Goal: Obtain resource: Download file/media

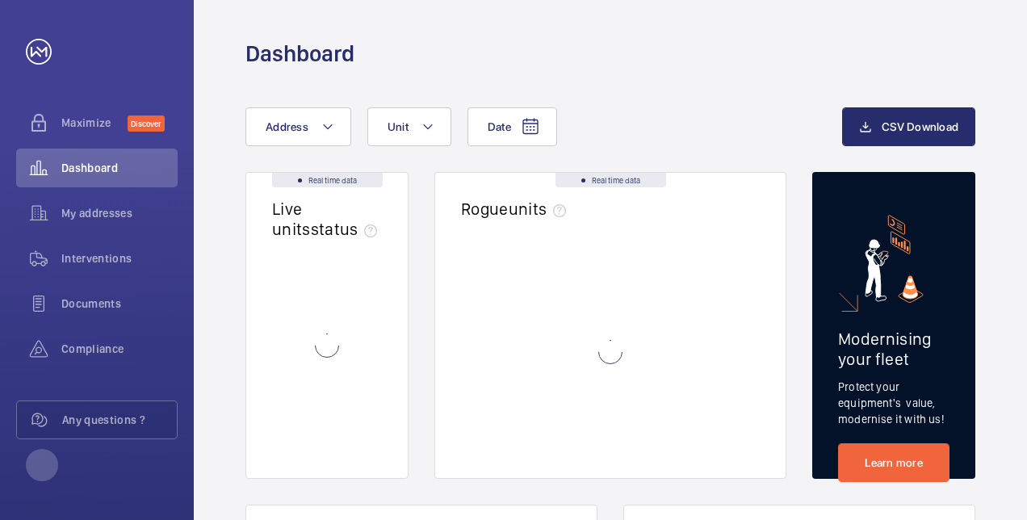
drag, startPoint x: 412, startPoint y: 350, endPoint x: 391, endPoint y: 329, distance: 29.7
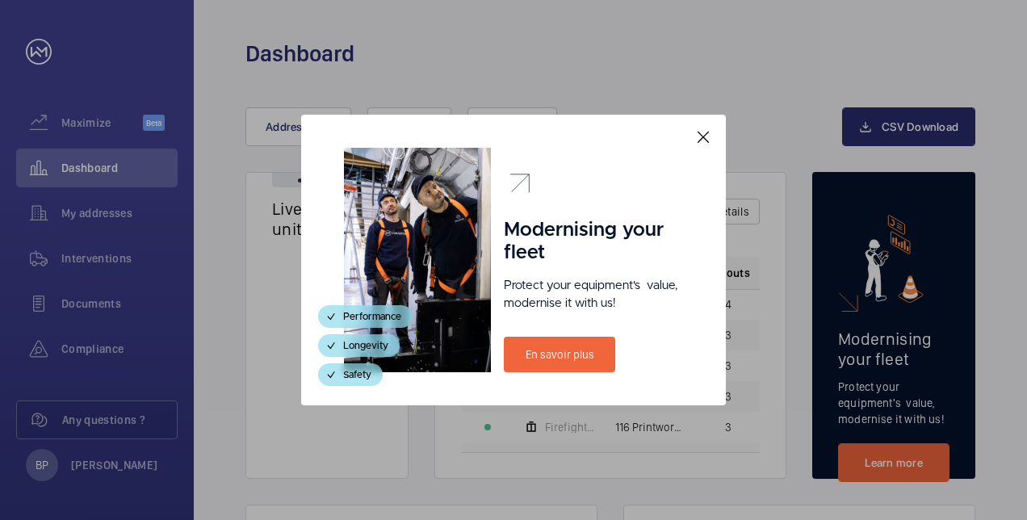
click at [707, 131] on mat-icon at bounding box center [702, 137] width 19 height 19
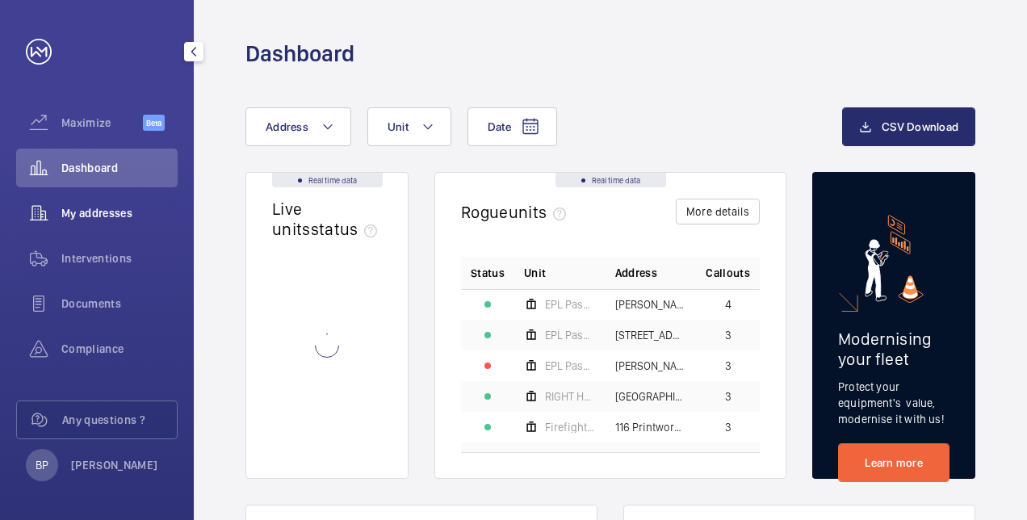
click at [87, 204] on div "My addresses" at bounding box center [96, 213] width 161 height 39
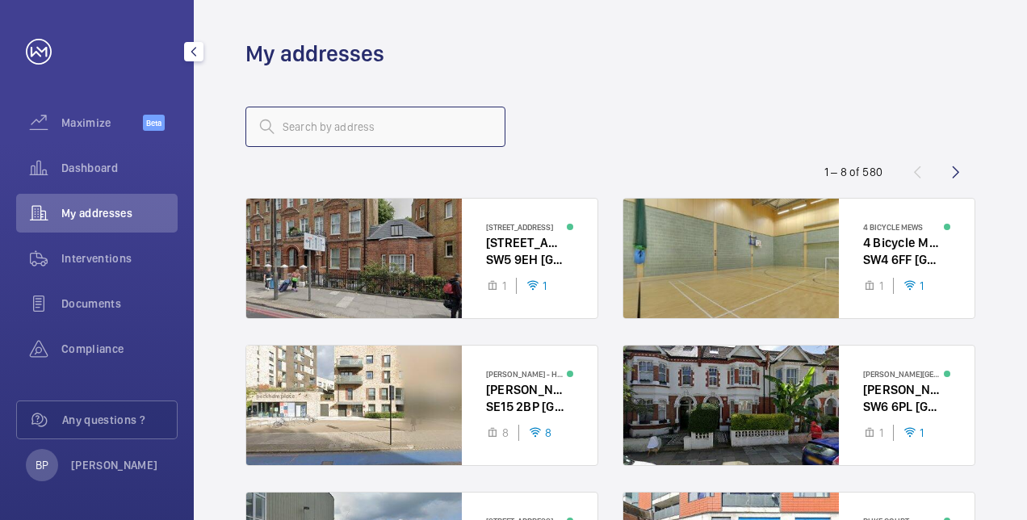
click at [310, 131] on input "text" at bounding box center [375, 127] width 260 height 40
type input "[PERSON_NAME]"
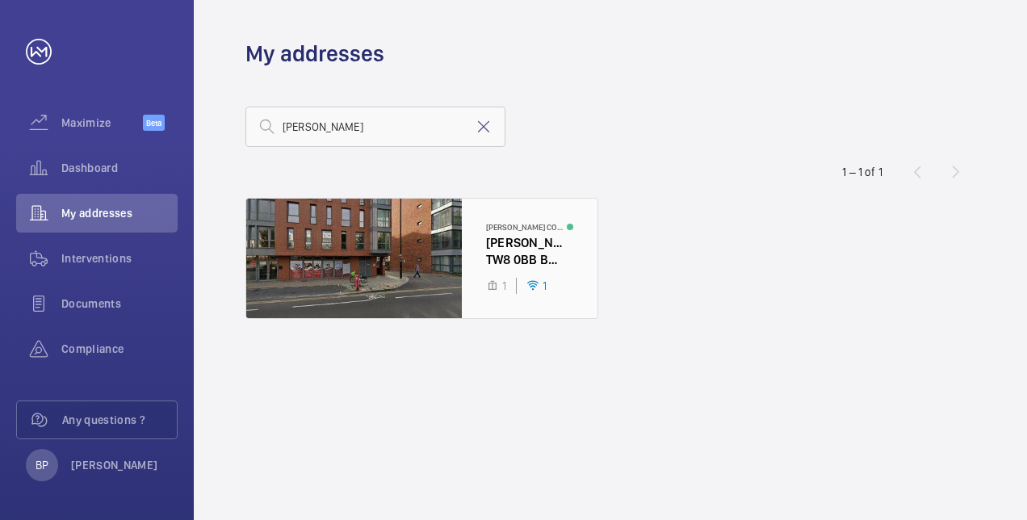
click at [310, 282] on div at bounding box center [421, 258] width 351 height 119
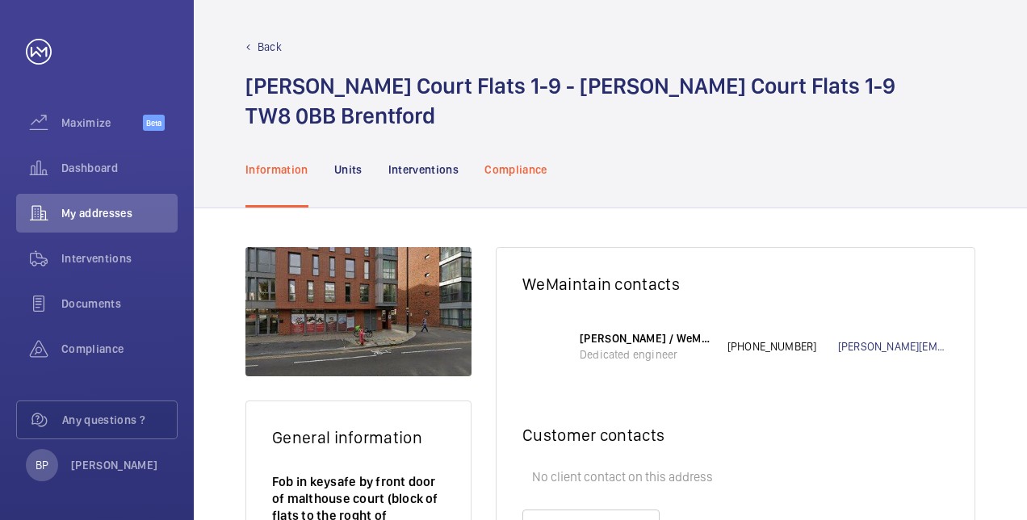
scroll to position [158, 0]
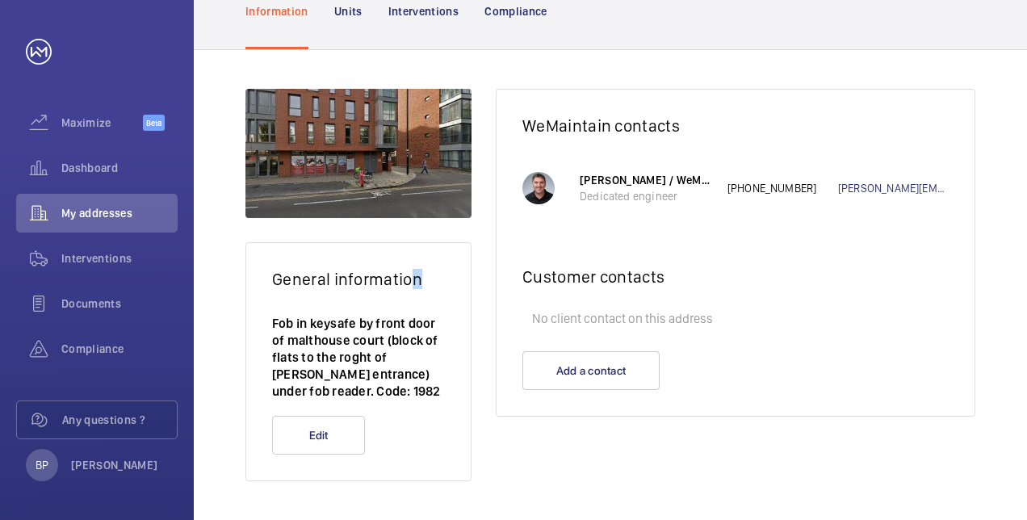
drag, startPoint x: 505, startPoint y: 159, endPoint x: 416, endPoint y: 283, distance: 152.6
click at [416, 283] on h2 "General information" at bounding box center [358, 279] width 173 height 20
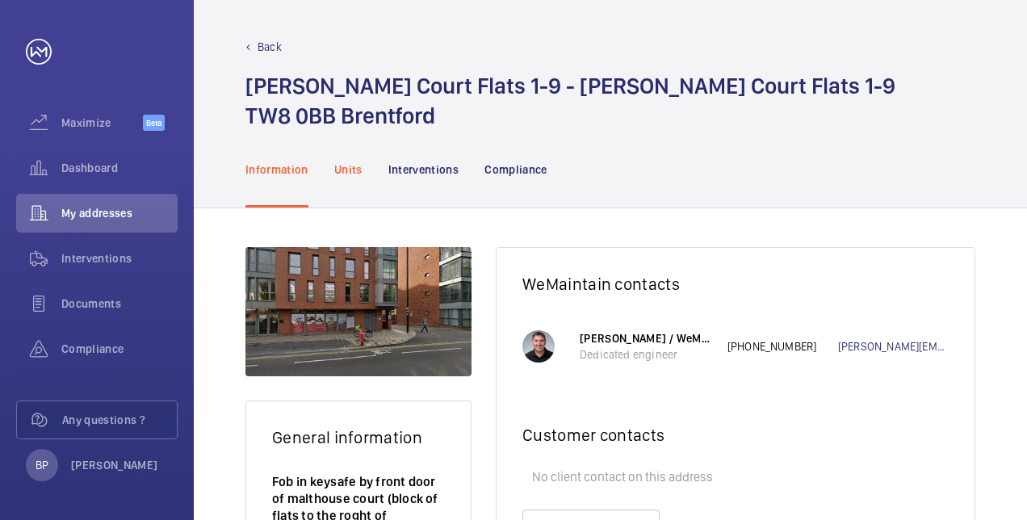
click at [350, 172] on p "Units" at bounding box center [348, 169] width 28 height 16
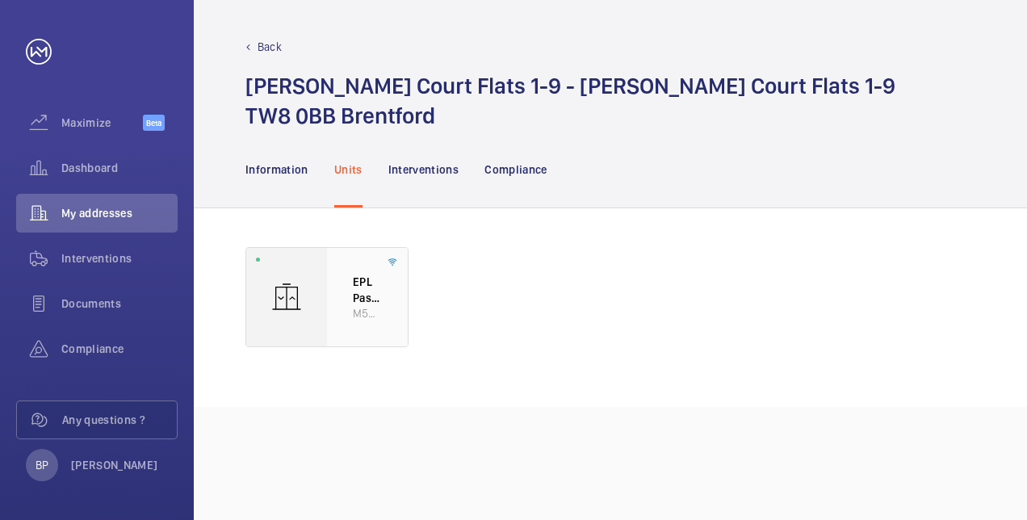
click at [349, 289] on div "EPL Passenger Lift Flats 1-9 M50145" at bounding box center [367, 297] width 81 height 98
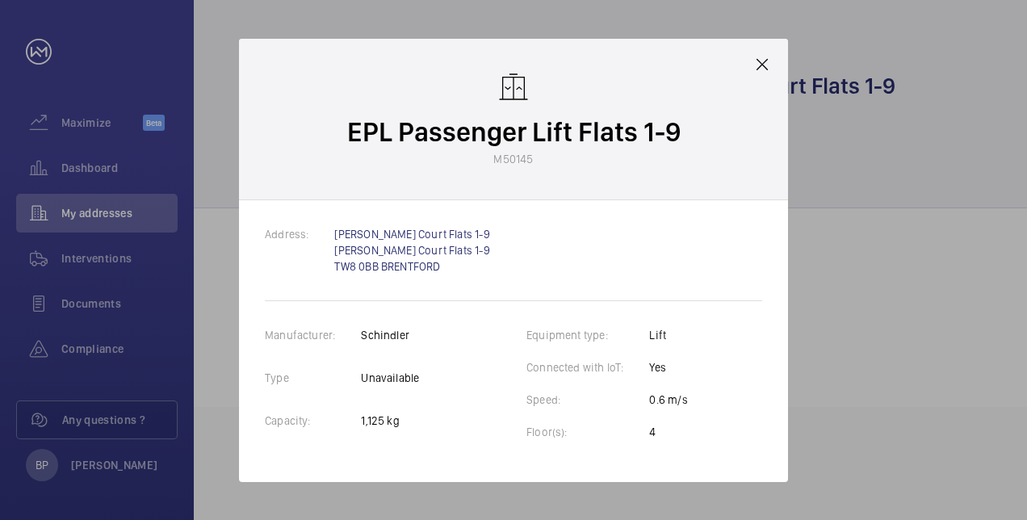
click at [766, 63] on mat-icon at bounding box center [761, 64] width 19 height 19
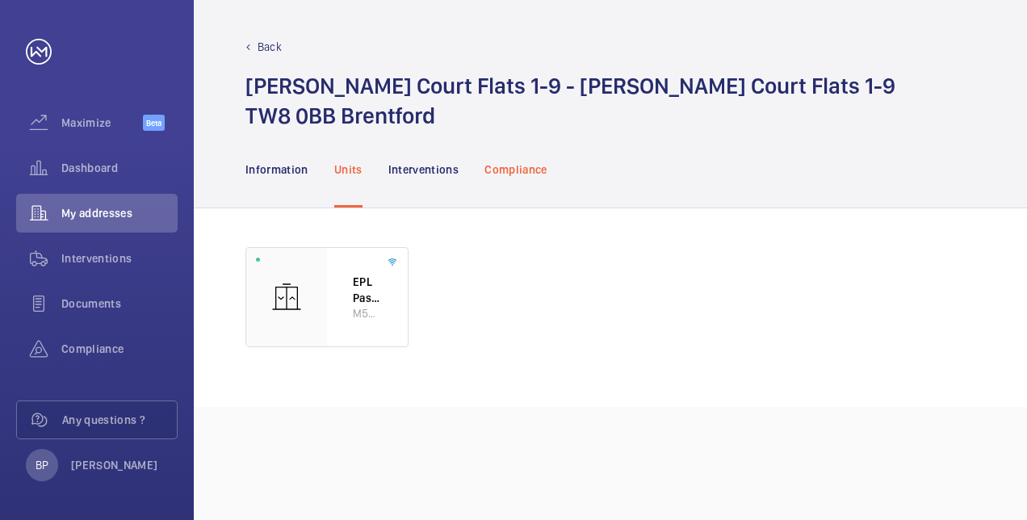
click at [515, 178] on div "Compliance" at bounding box center [515, 169] width 63 height 77
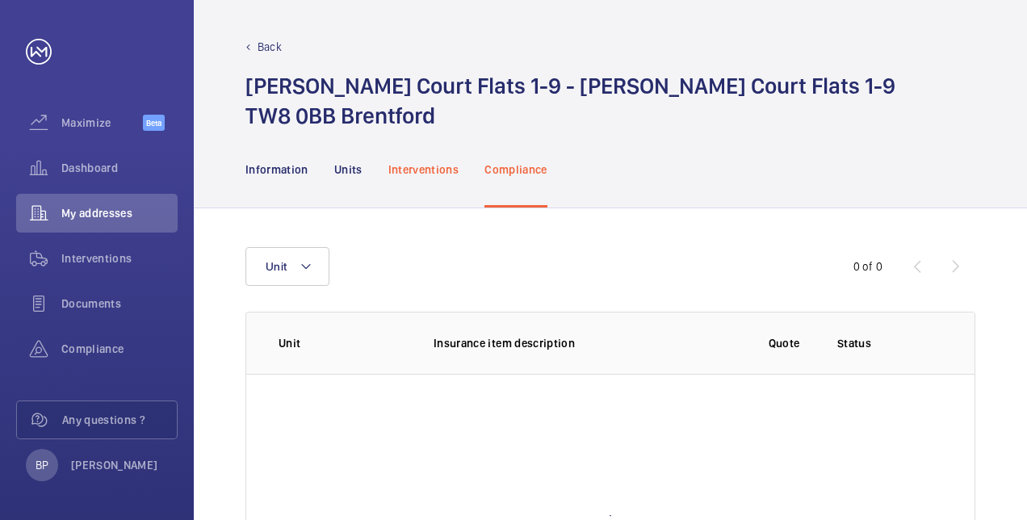
click at [449, 178] on div "Interventions" at bounding box center [423, 169] width 71 height 77
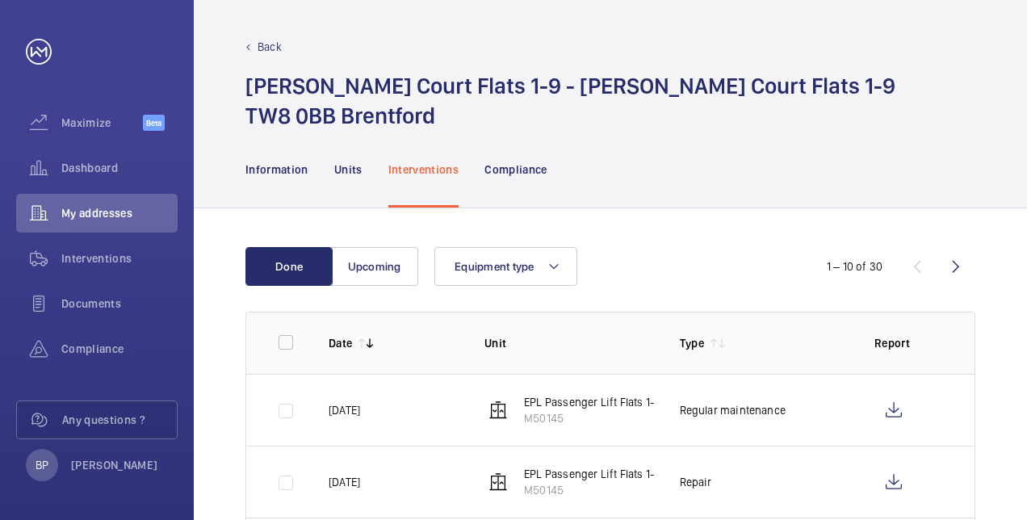
click at [586, 396] on p "EPL Passenger Lift Flats 1-9" at bounding box center [592, 402] width 136 height 16
click at [506, 401] on img at bounding box center [497, 409] width 19 height 19
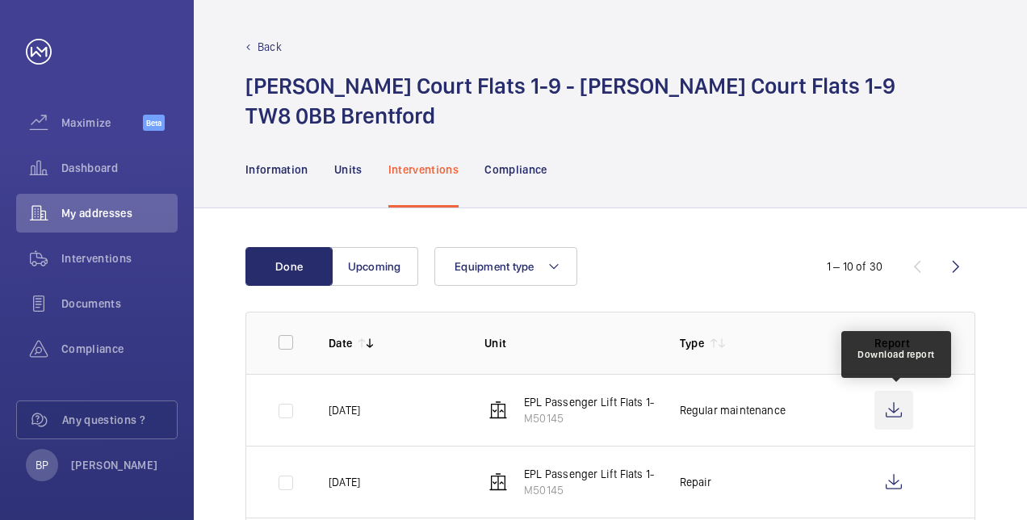
click at [897, 412] on wm-front-icon-button at bounding box center [893, 410] width 39 height 39
